Goal: Register for event/course

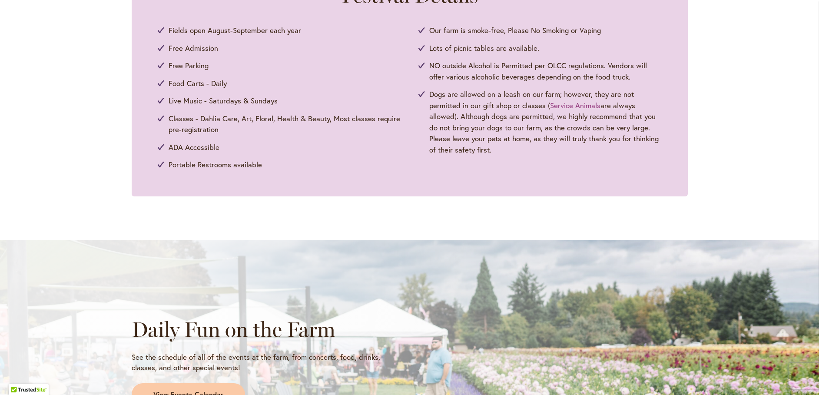
scroll to position [652, 0]
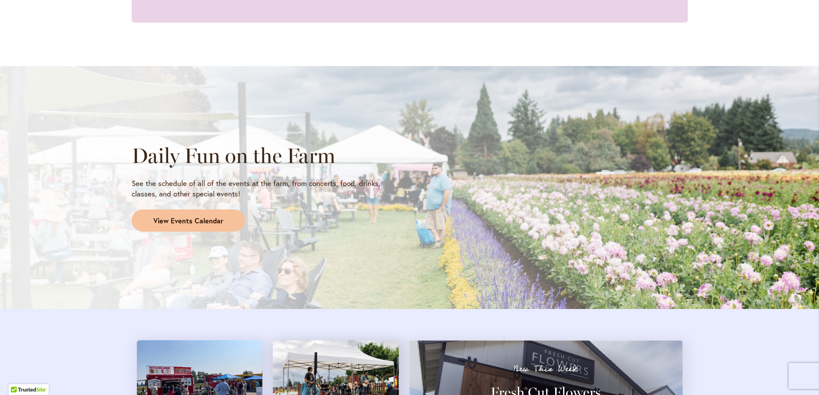
click at [196, 220] on span "View Events Calendar" at bounding box center [188, 221] width 70 height 10
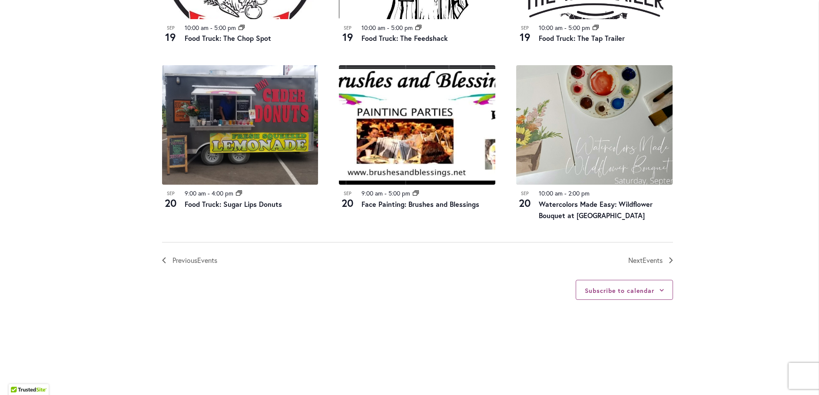
scroll to position [956, 0]
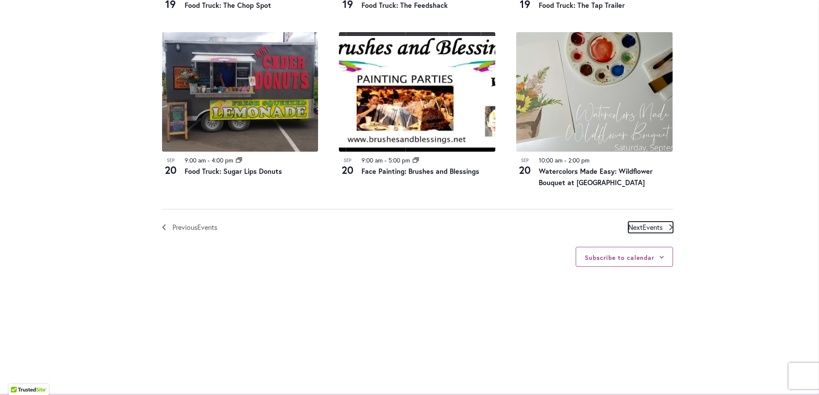
click at [646, 225] on span "Events" at bounding box center [653, 226] width 20 height 9
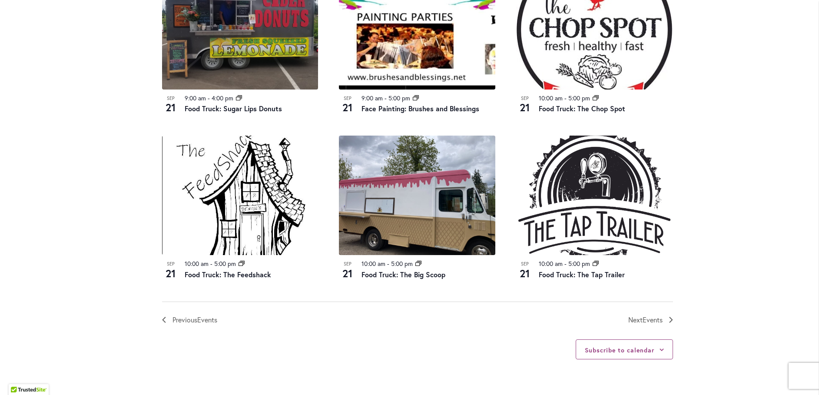
scroll to position [863, 0]
click at [644, 322] on span "Events" at bounding box center [653, 319] width 20 height 9
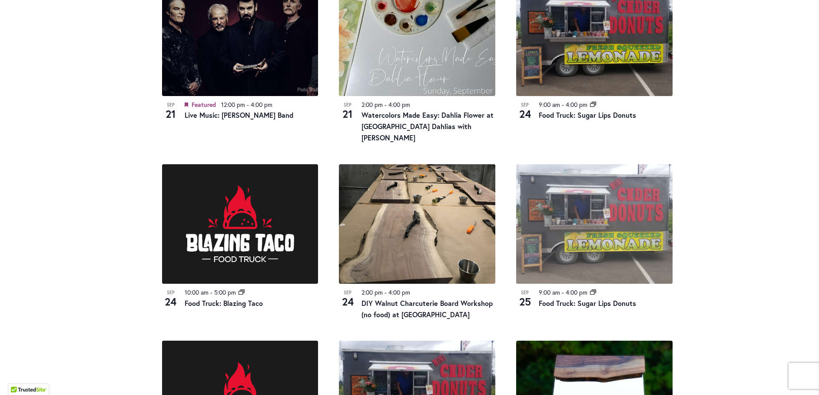
scroll to position [515, 0]
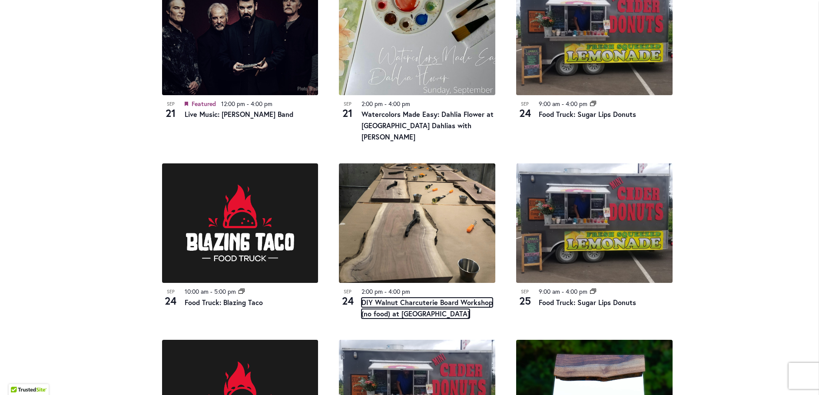
click at [400, 298] on link "DIY Walnut Charcuterie Board Workshop (no food) at Swan Island Dahlias" at bounding box center [426, 308] width 131 height 21
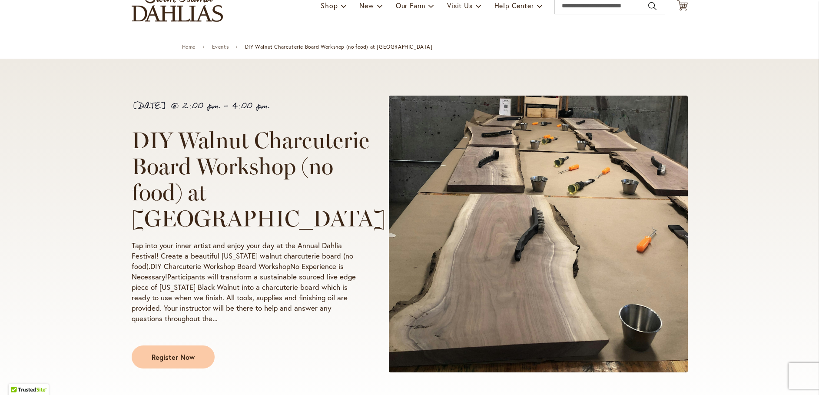
scroll to position [87, 0]
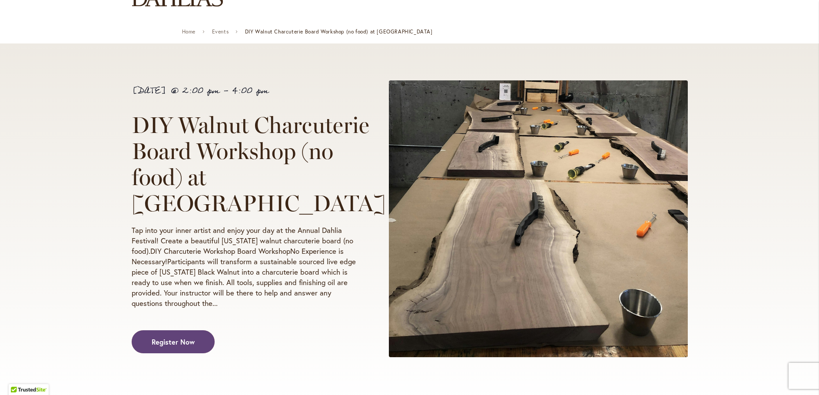
click at [160, 342] on span "Register Now" at bounding box center [173, 342] width 43 height 10
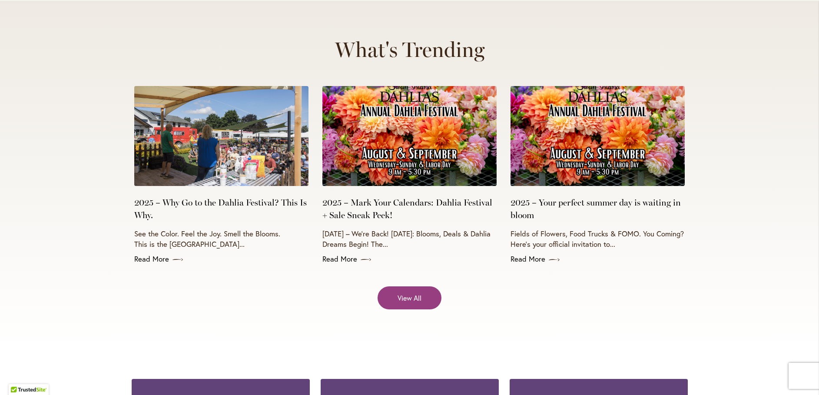
scroll to position [3432, 0]
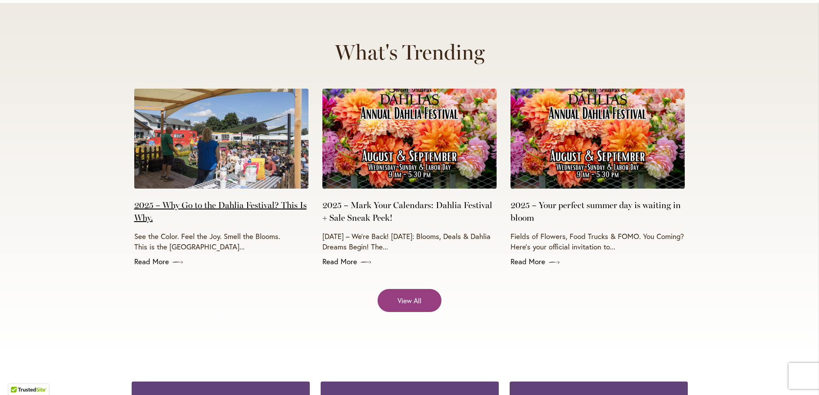
click at [200, 199] on link "2025 – Why Go to the Dahlia Festival? This Is Why." at bounding box center [221, 211] width 174 height 25
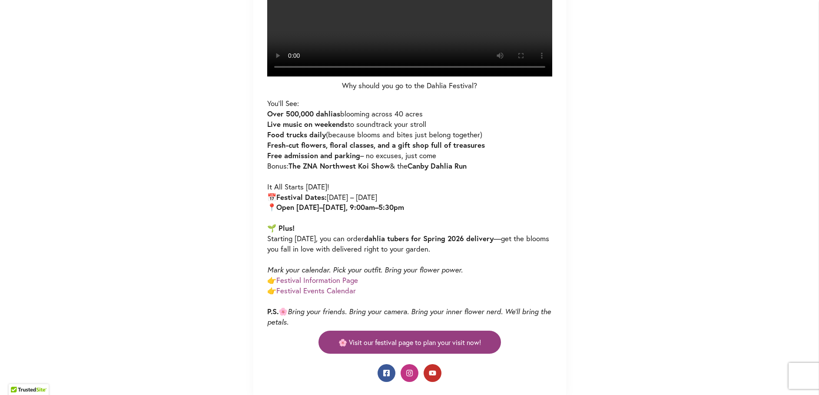
scroll to position [478, 0]
